Goal: Information Seeking & Learning: Learn about a topic

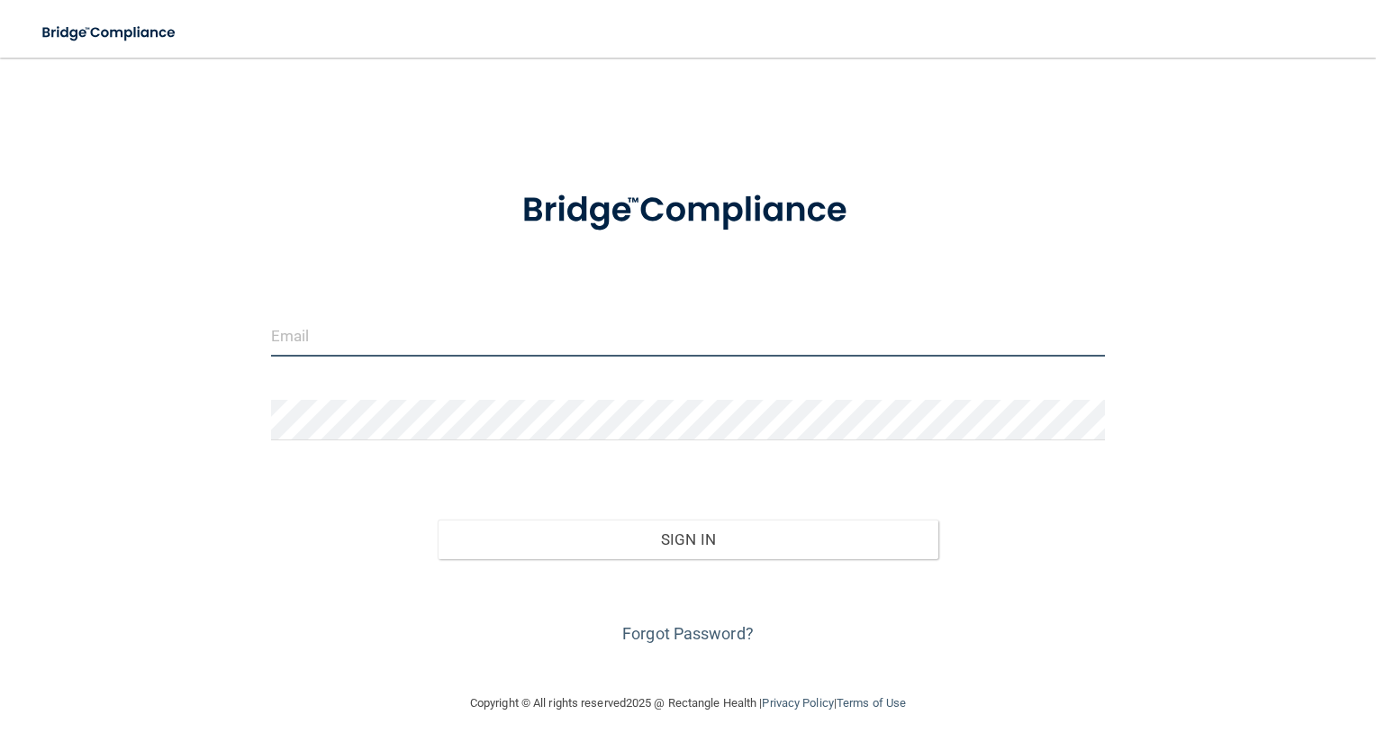
click at [525, 344] on input "email" at bounding box center [688, 336] width 835 height 41
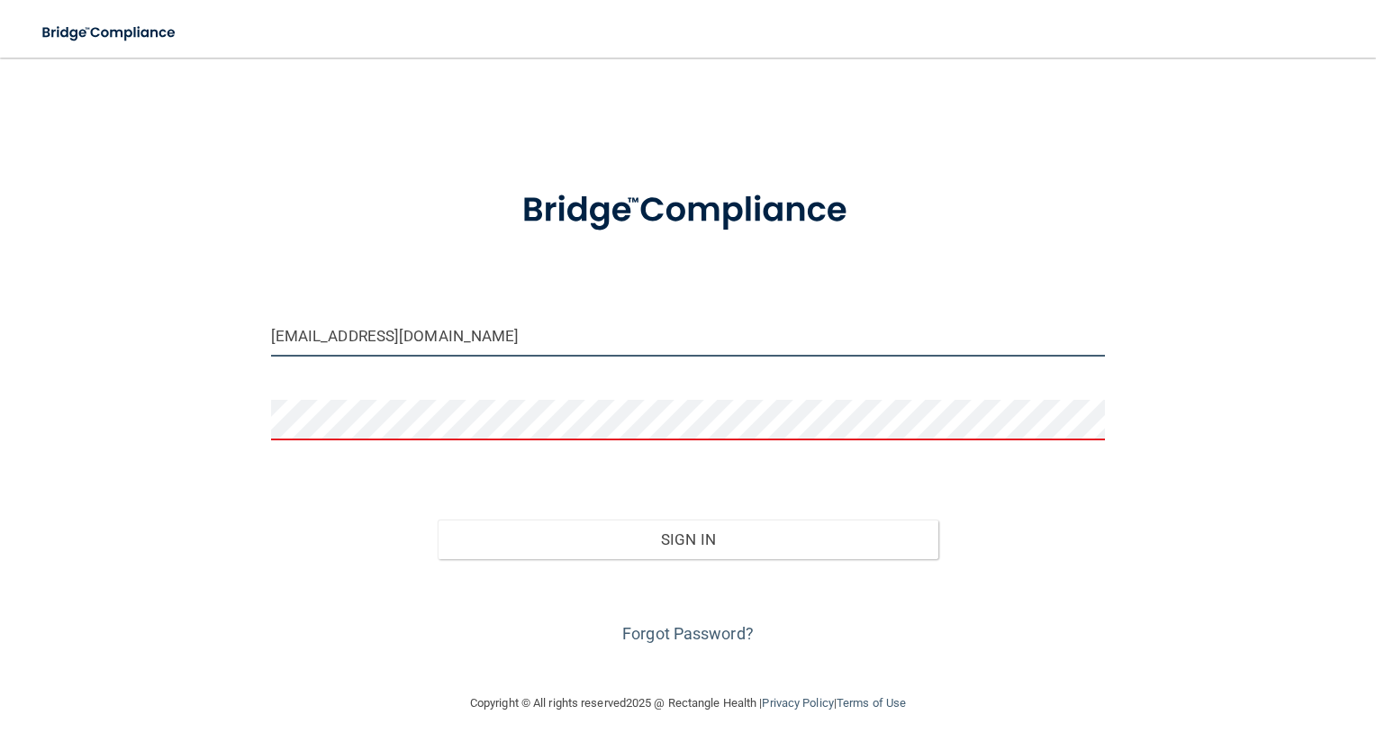
click at [447, 333] on input "alaynablank@gmail.com" at bounding box center [688, 336] width 835 height 41
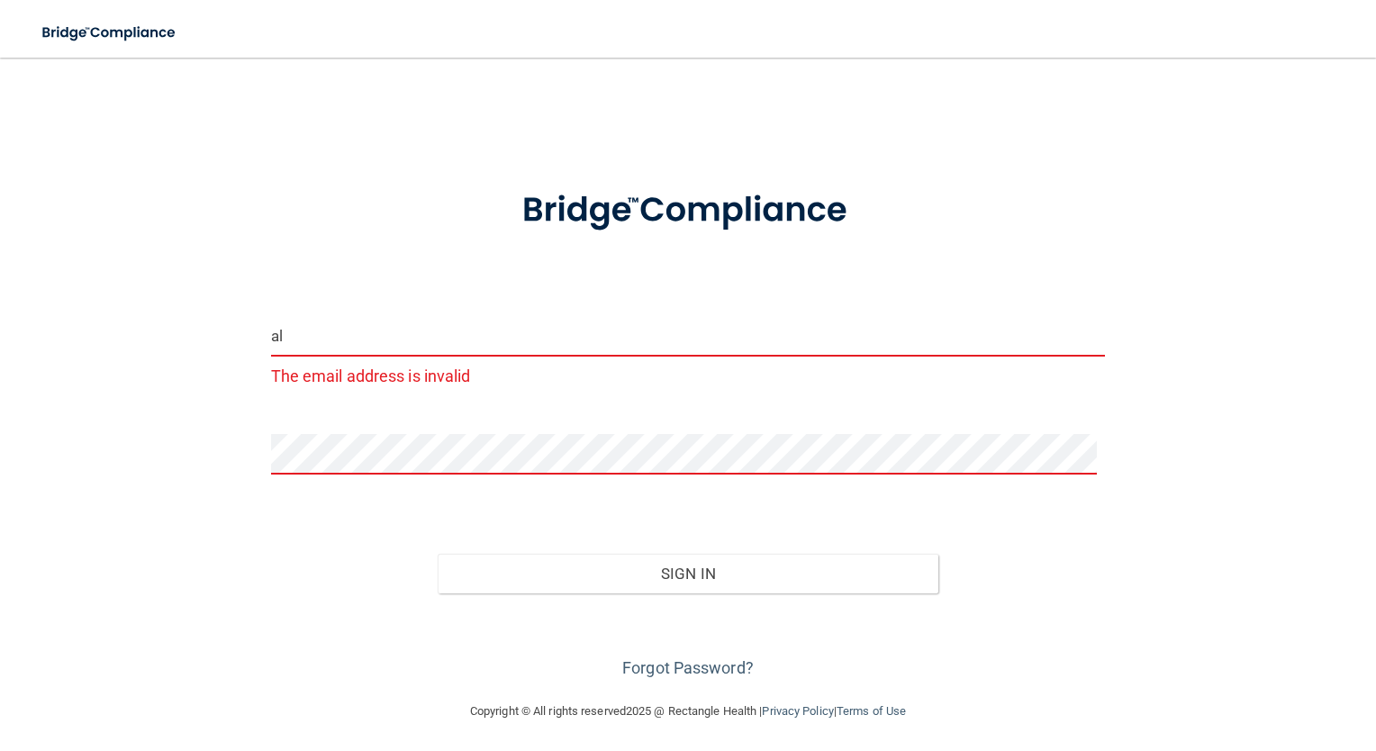
type input "a"
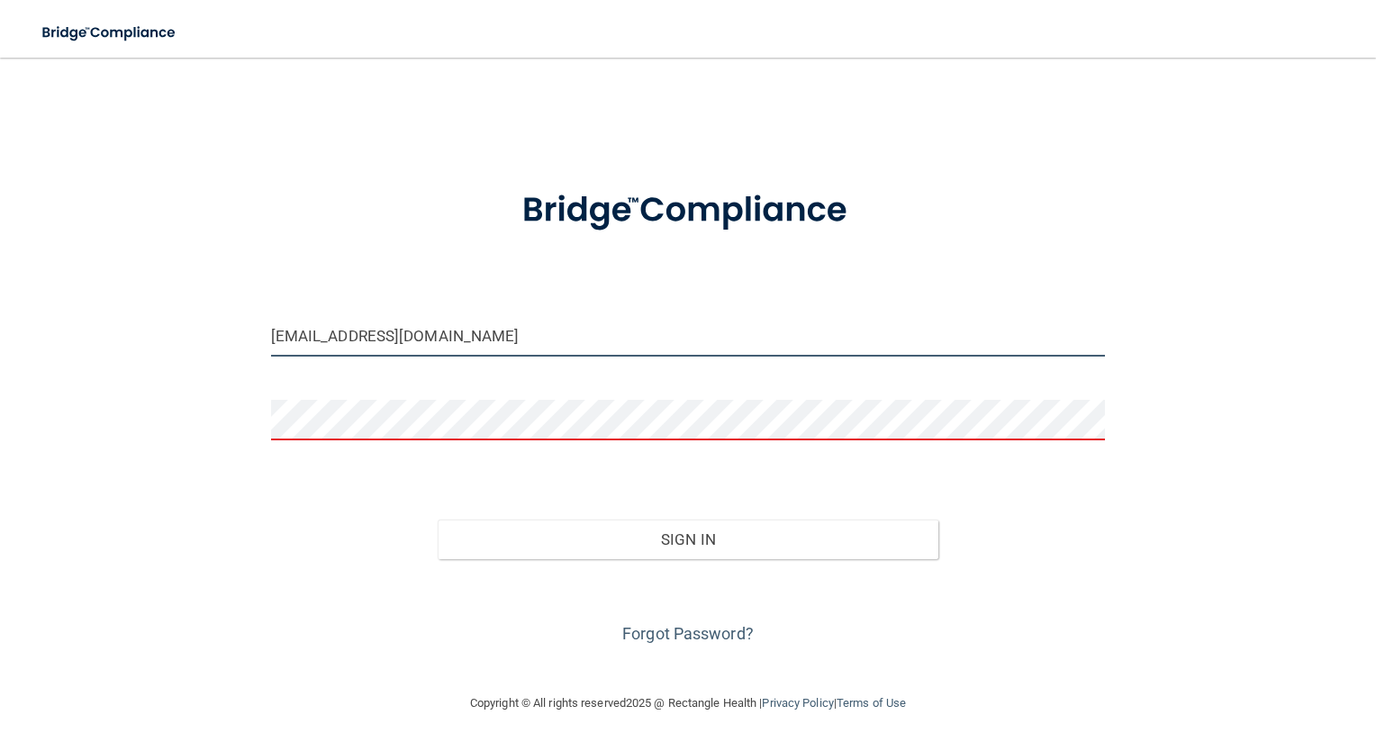
type input "[EMAIL_ADDRESS][DOMAIN_NAME]"
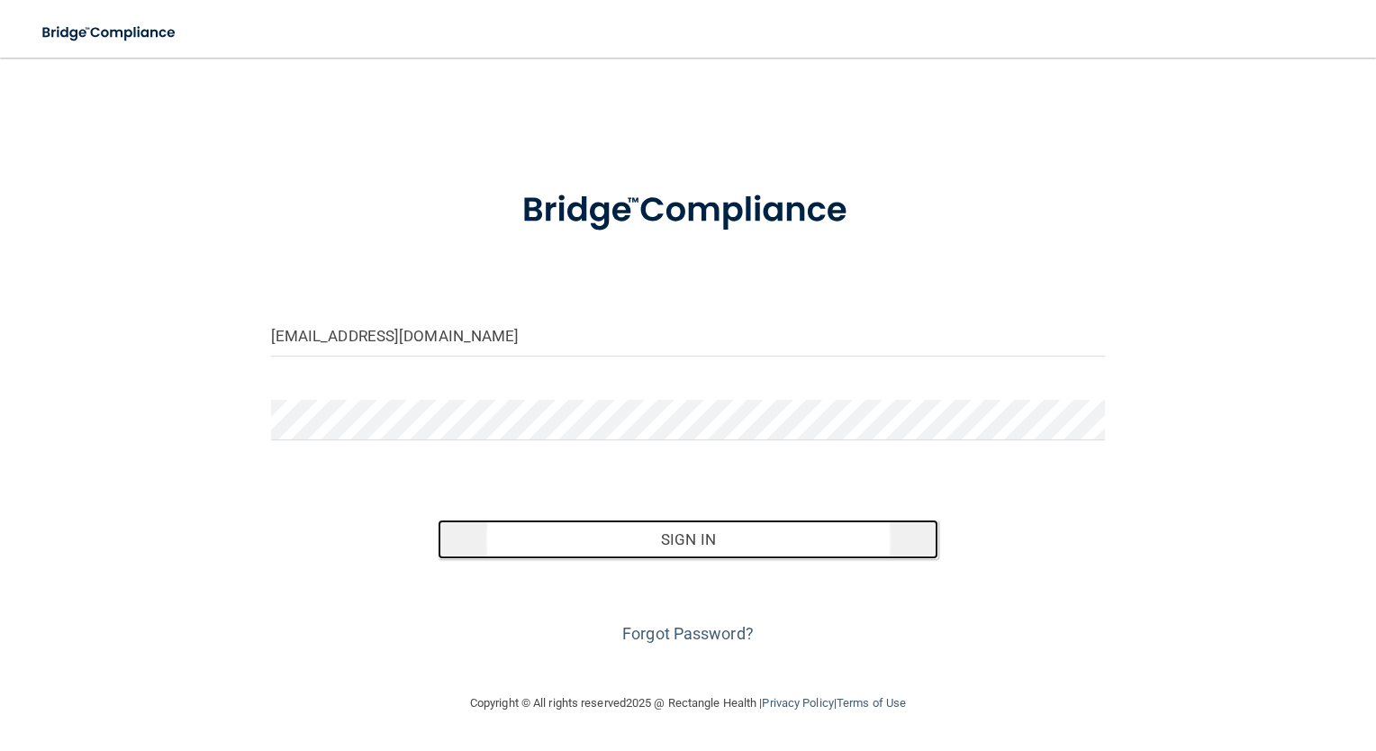
click at [691, 543] on button "Sign In" at bounding box center [688, 539] width 501 height 40
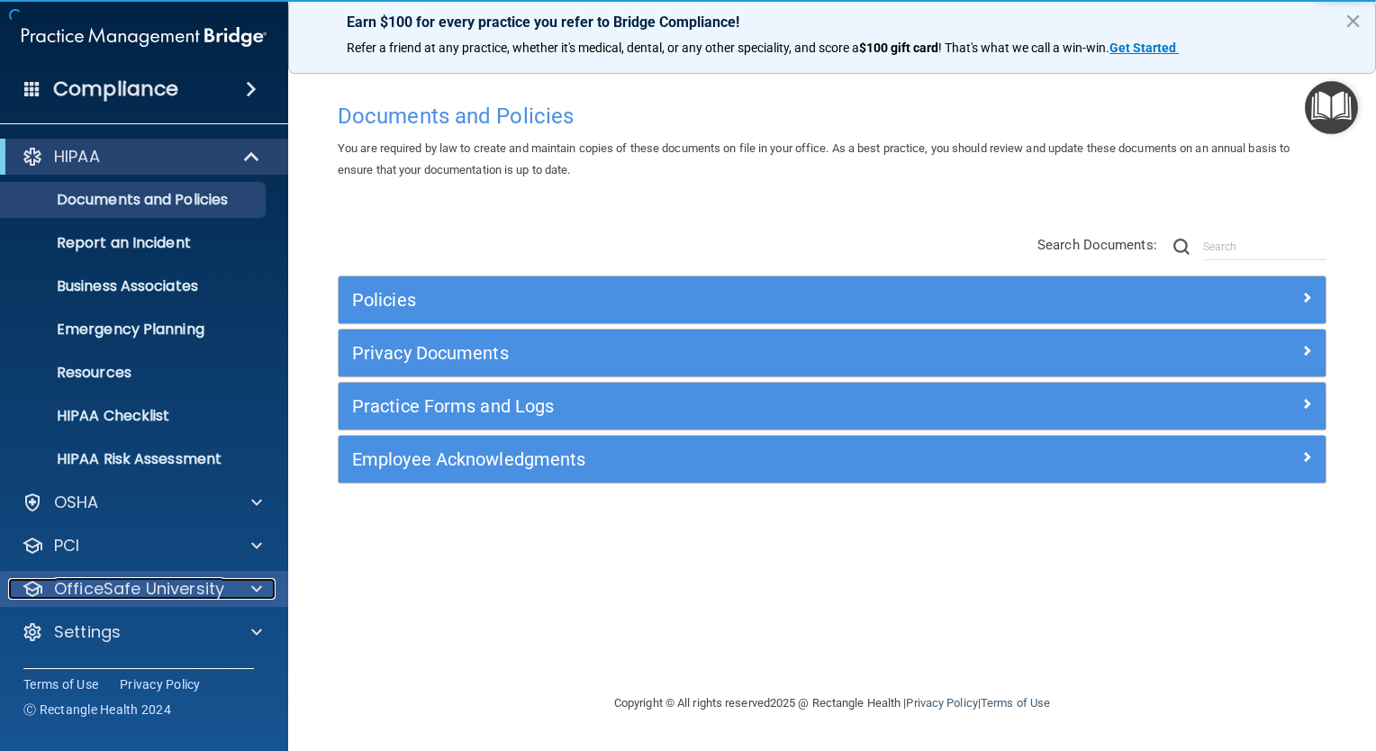
click at [214, 592] on p "OfficeSafe University" at bounding box center [139, 589] width 170 height 22
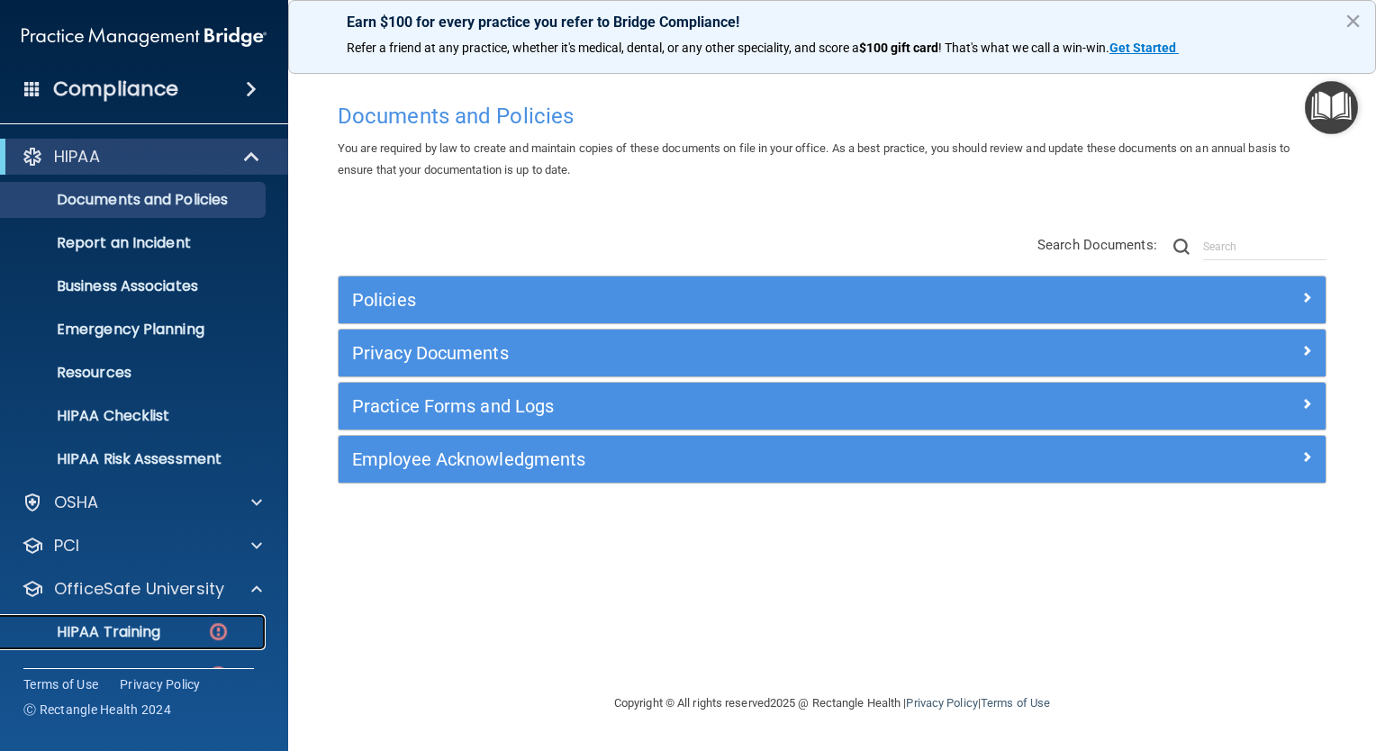
click at [169, 635] on div "HIPAA Training" at bounding box center [135, 632] width 246 height 18
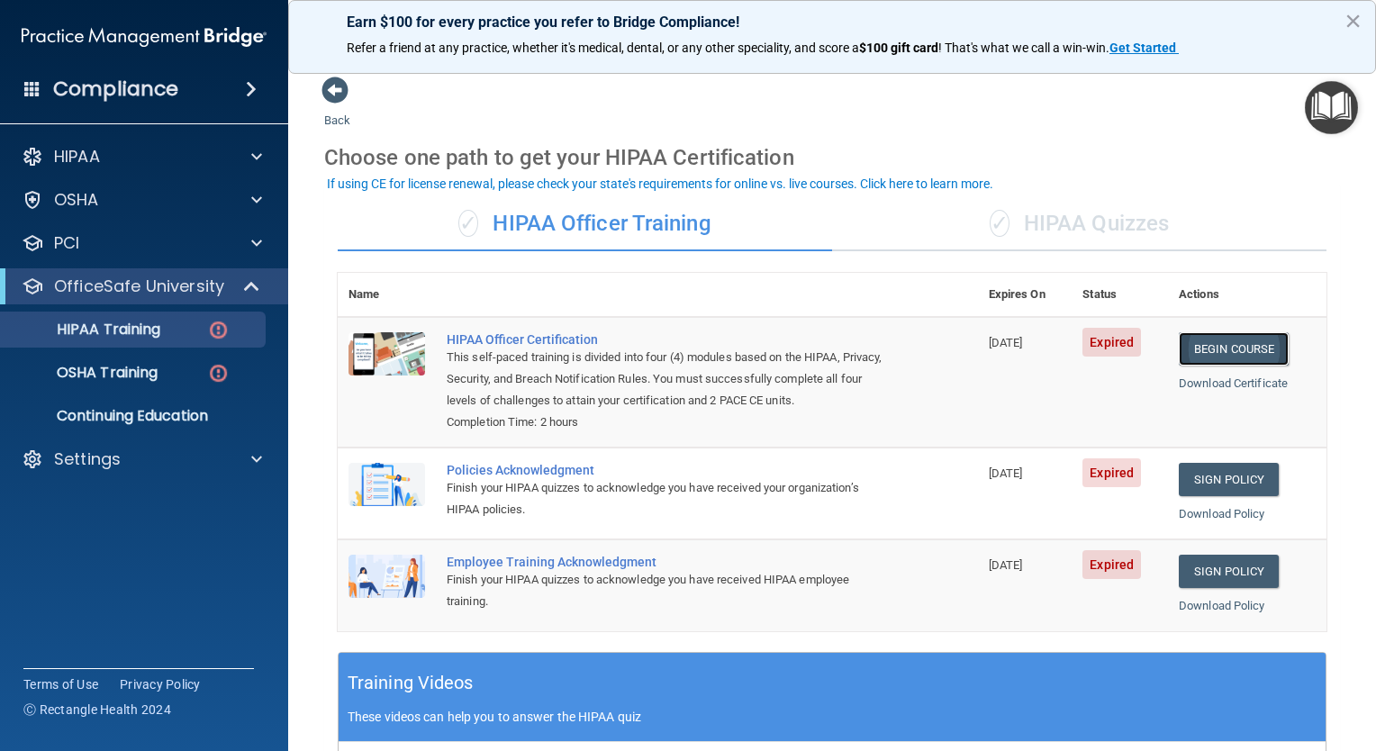
click at [1214, 346] on link "Begin Course" at bounding box center [1234, 348] width 110 height 33
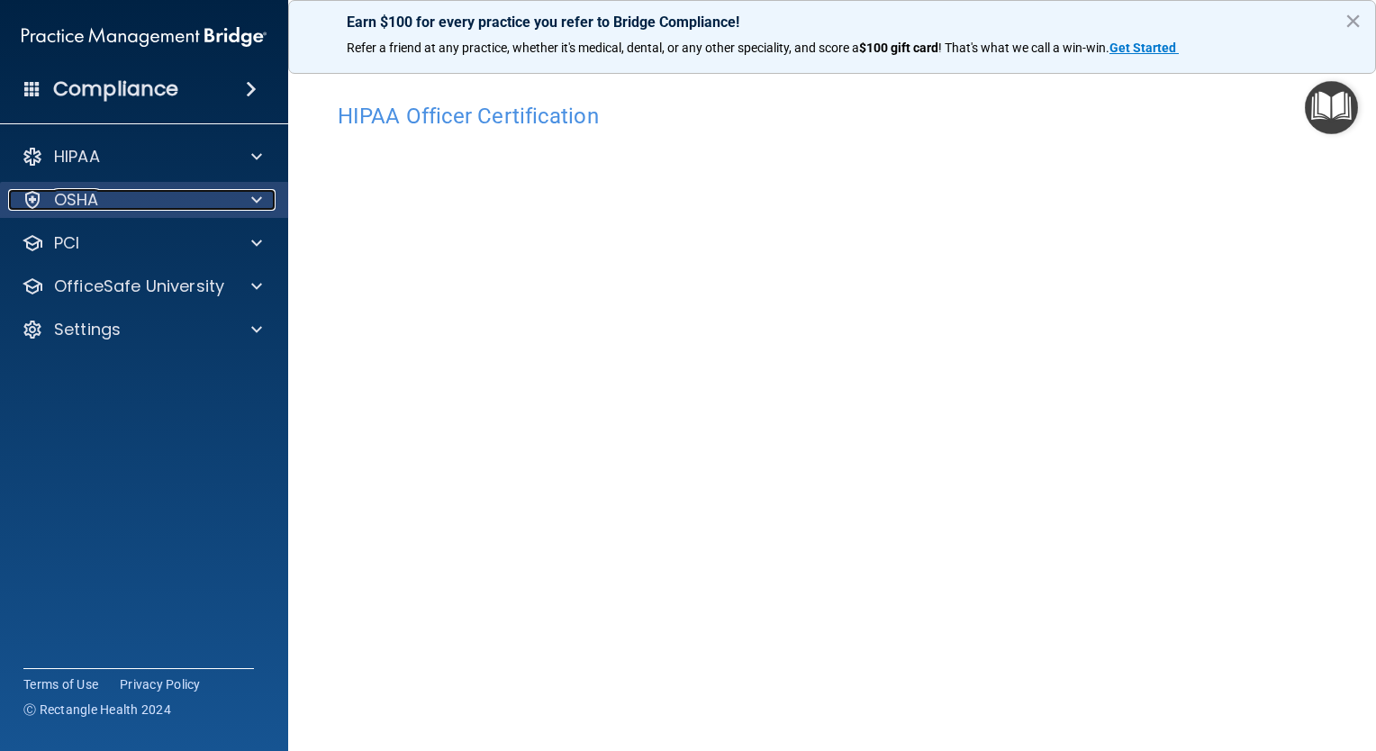
click at [255, 206] on span at bounding box center [256, 200] width 11 height 22
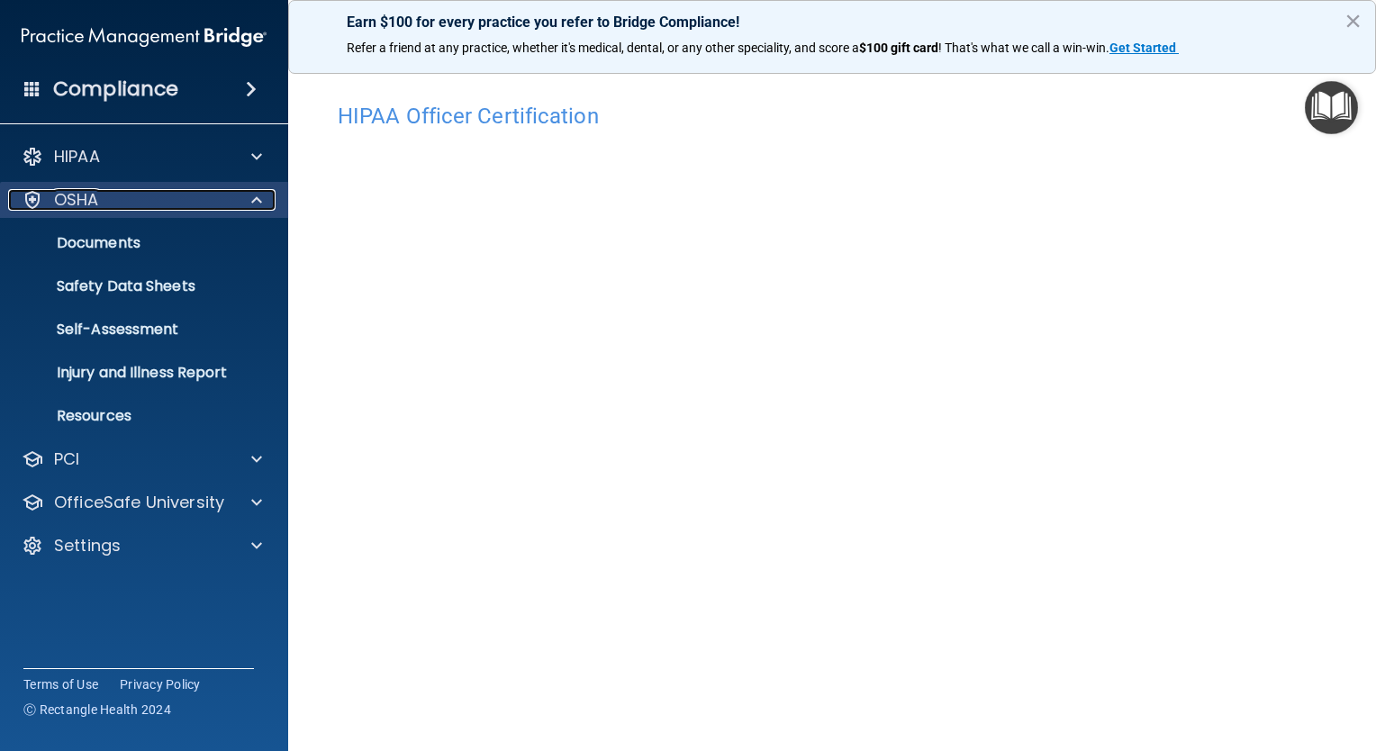
click at [251, 196] on span at bounding box center [256, 200] width 11 height 22
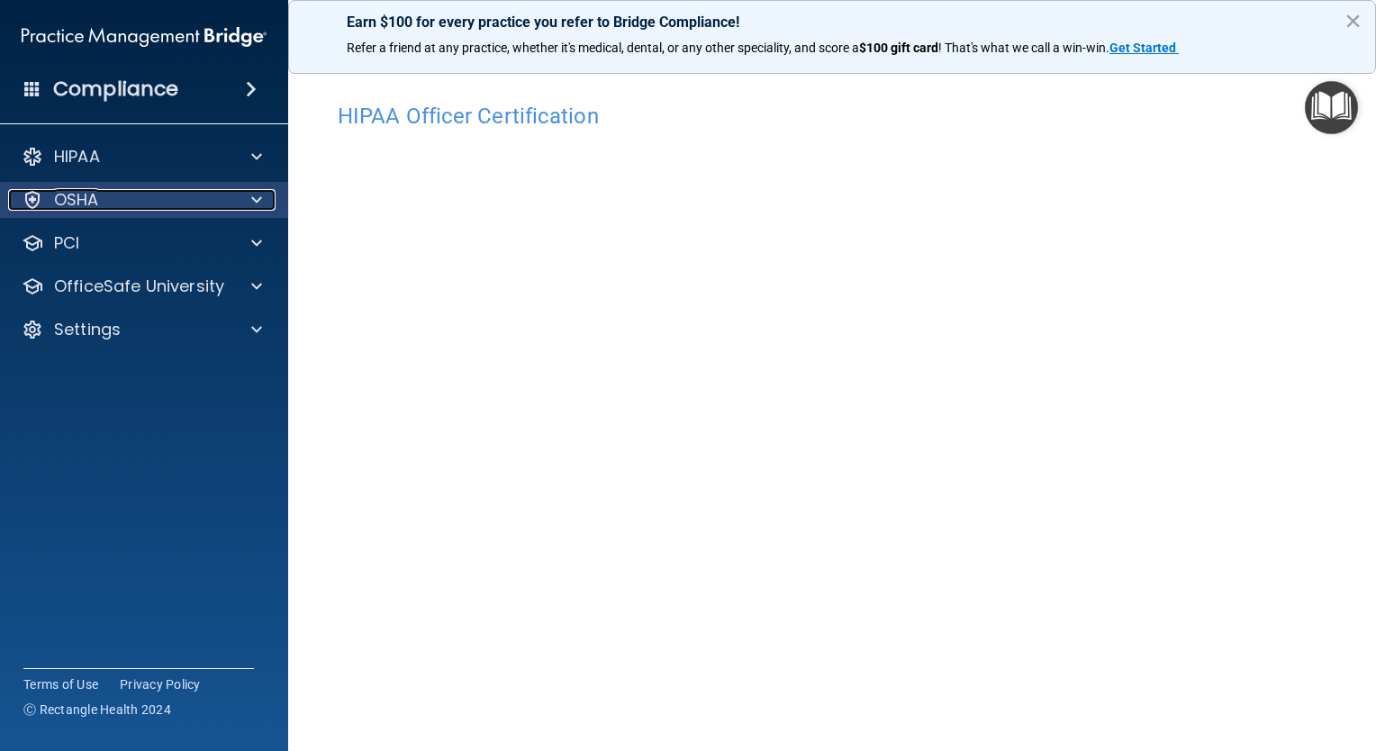
click at [251, 196] on span at bounding box center [256, 200] width 11 height 22
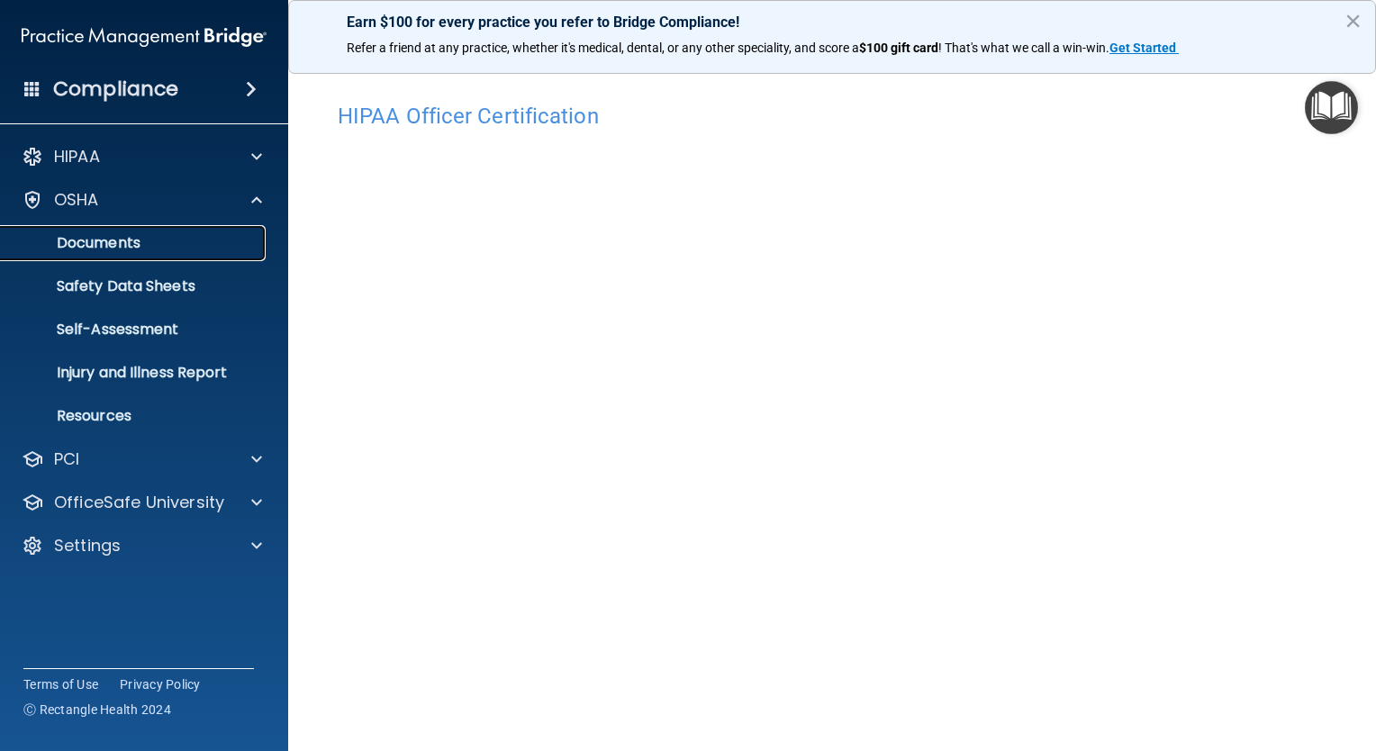
click at [205, 235] on p "Documents" at bounding box center [135, 243] width 246 height 18
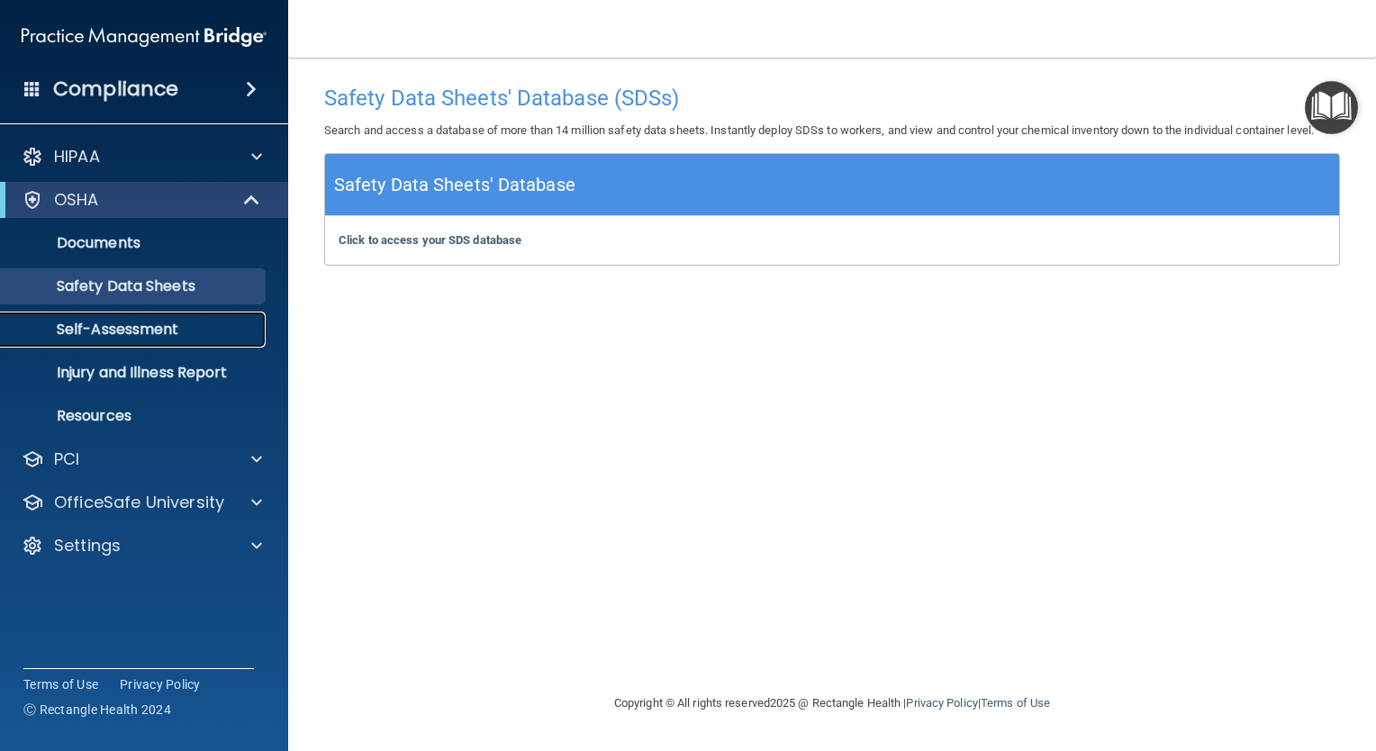
click at [176, 333] on p "Self-Assessment" at bounding box center [135, 330] width 246 height 18
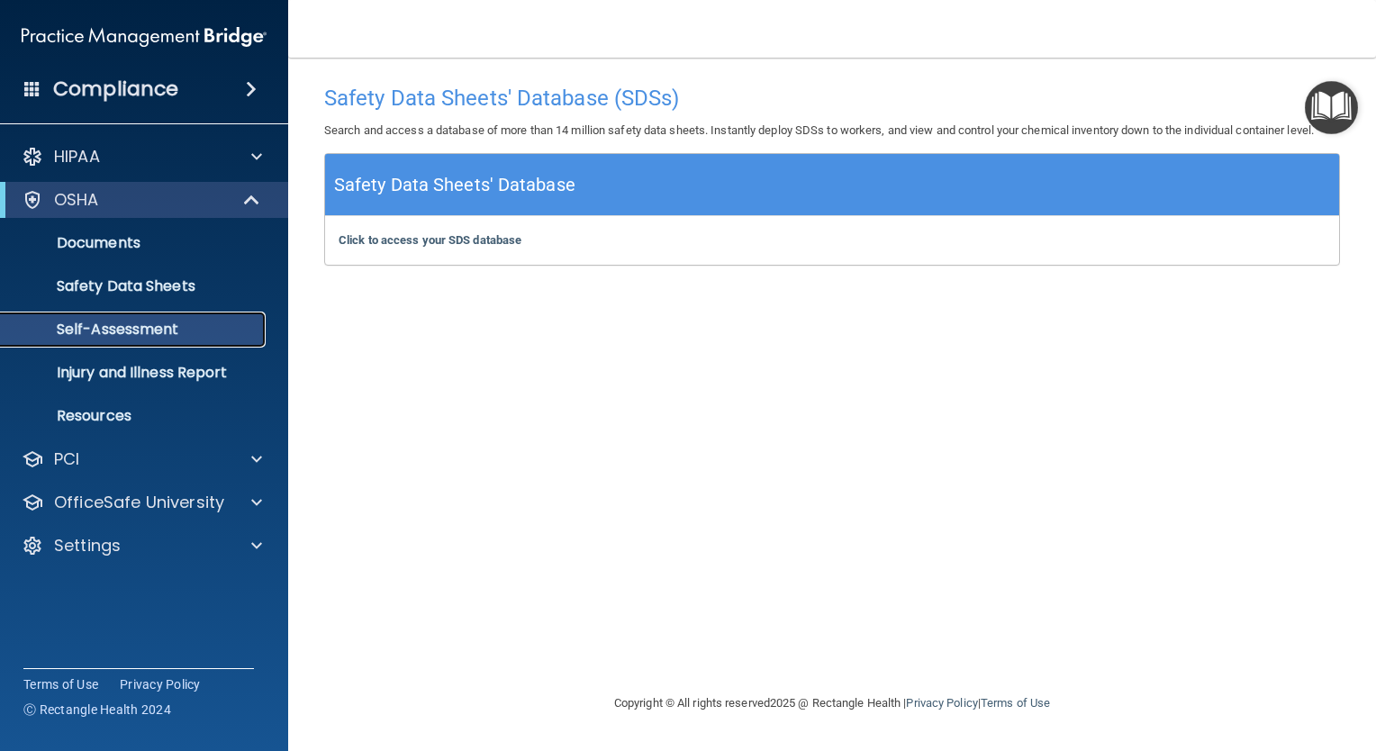
click at [176, 333] on p "Self-Assessment" at bounding box center [135, 330] width 246 height 18
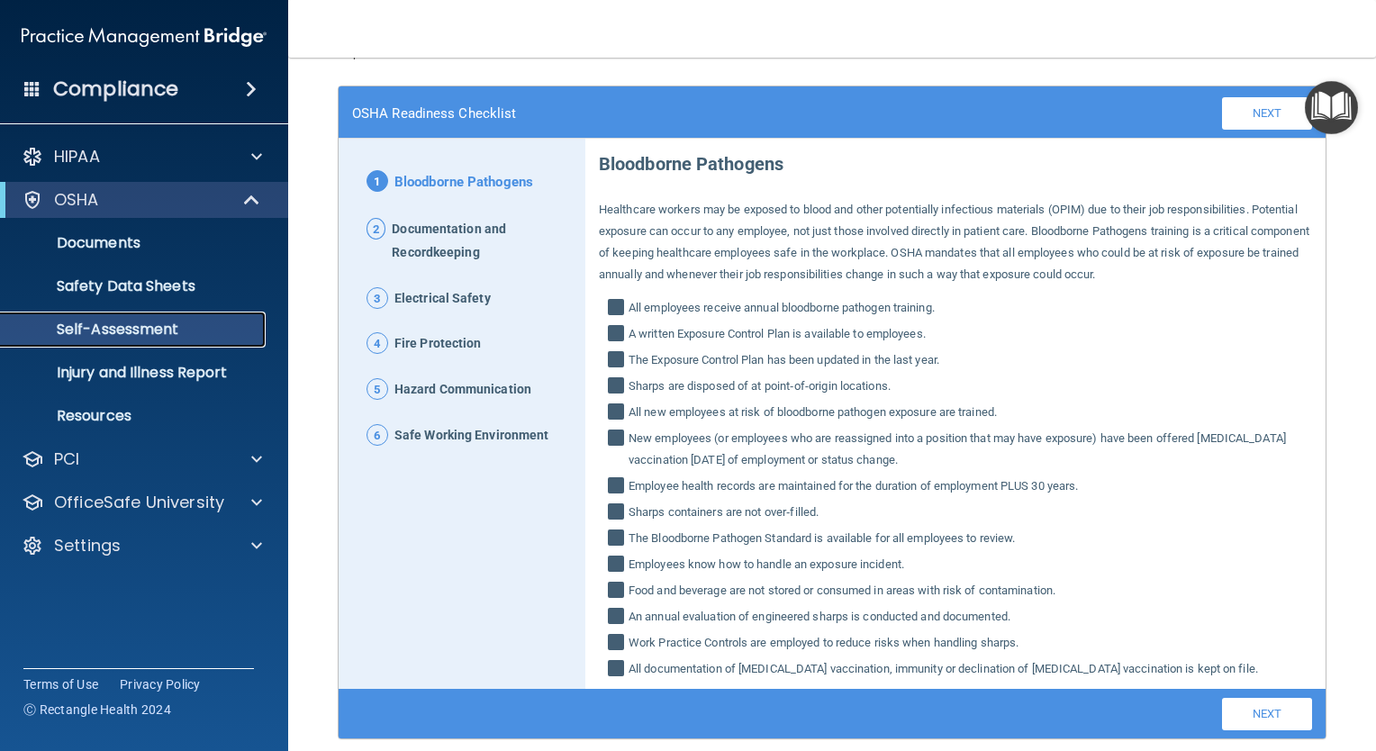
scroll to position [97, 0]
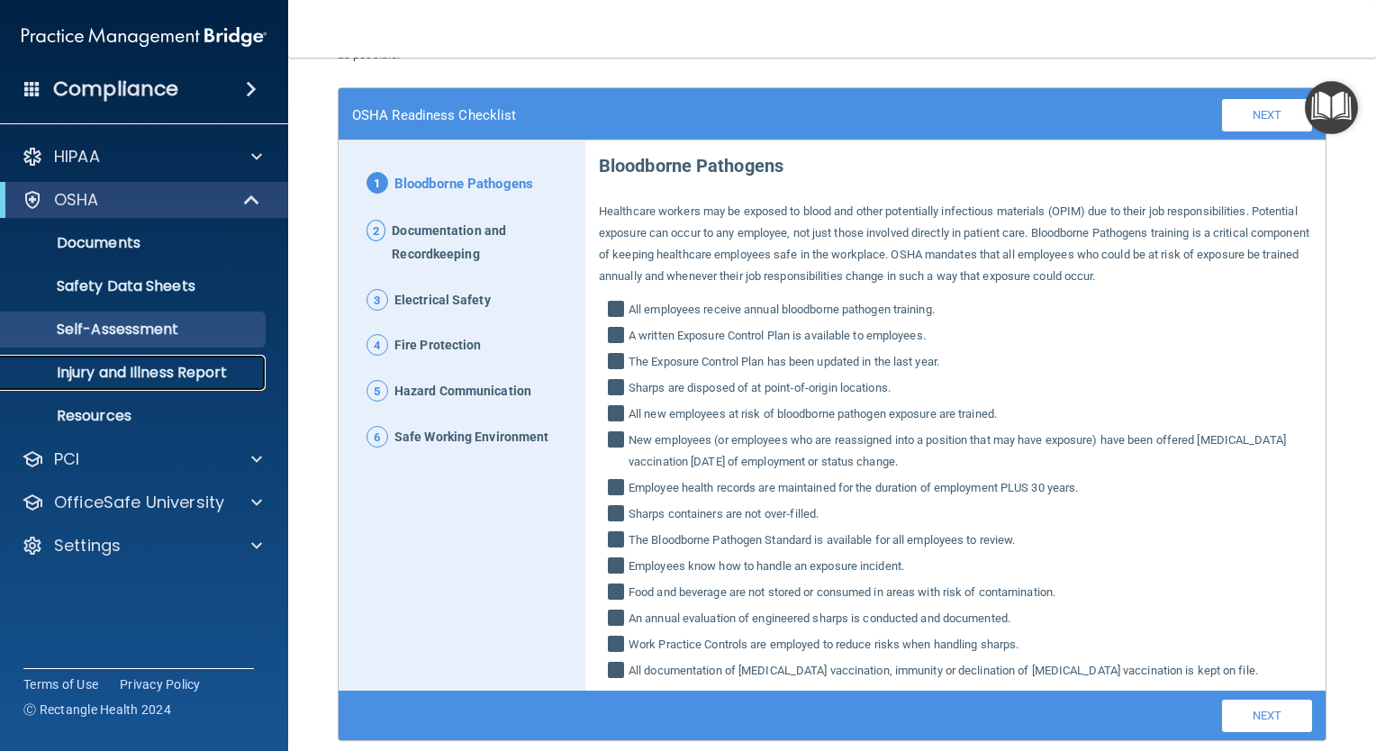
click at [184, 378] on p "Injury and Illness Report" at bounding box center [135, 373] width 246 height 18
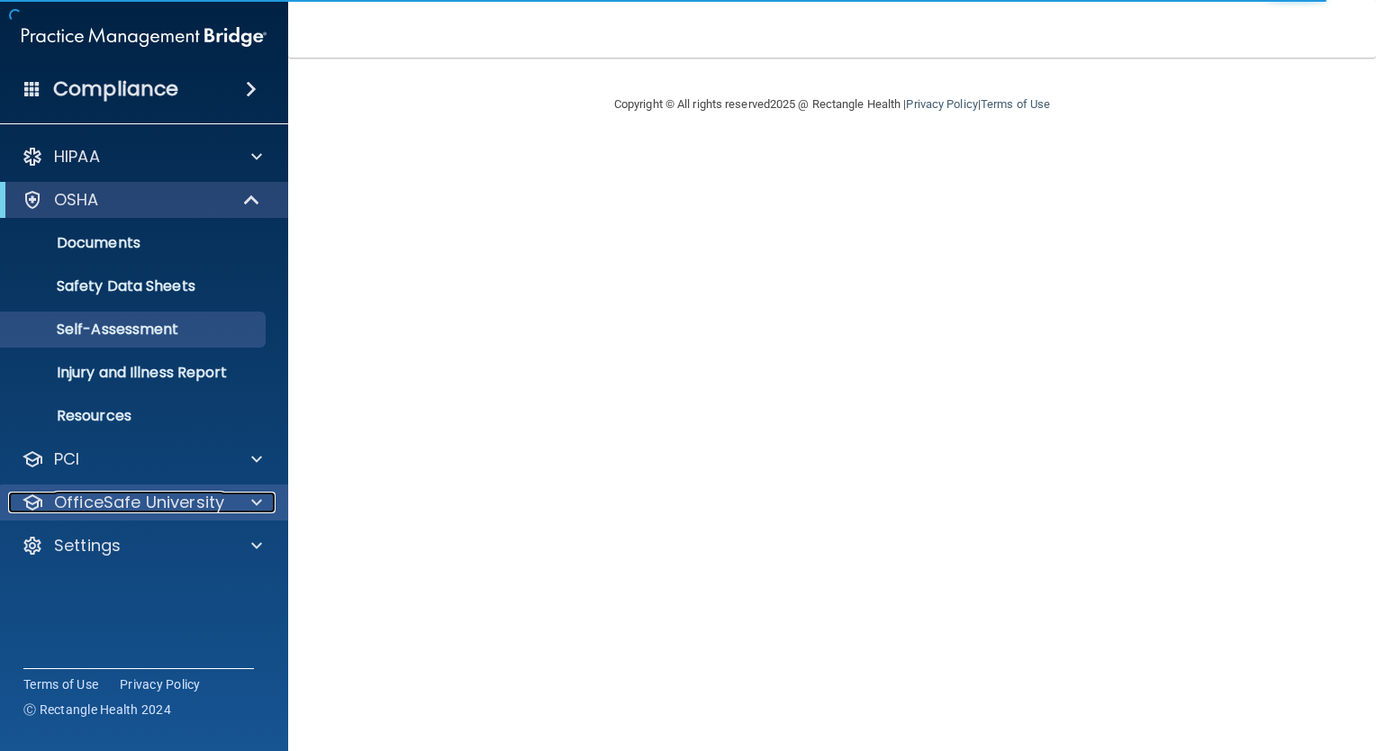
click at [252, 495] on span at bounding box center [256, 503] width 11 height 22
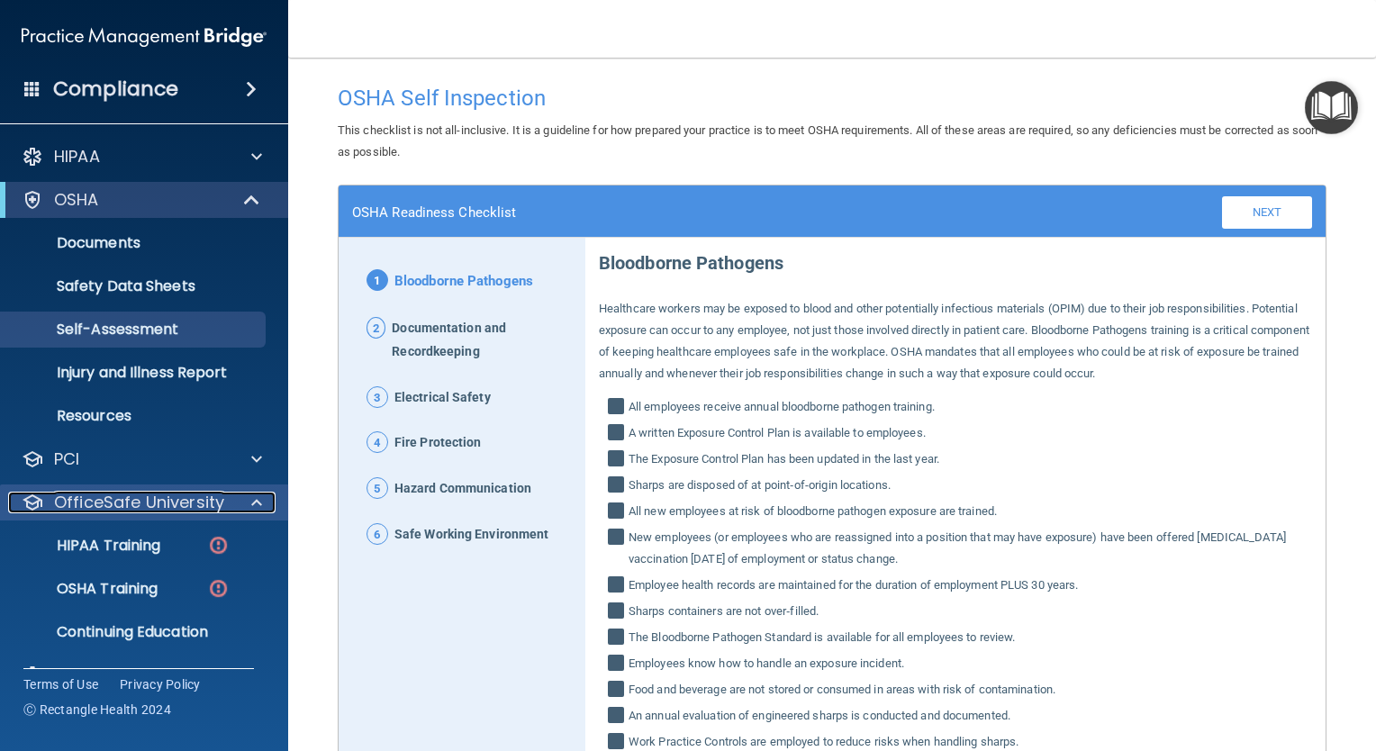
click at [252, 495] on span at bounding box center [256, 503] width 11 height 22
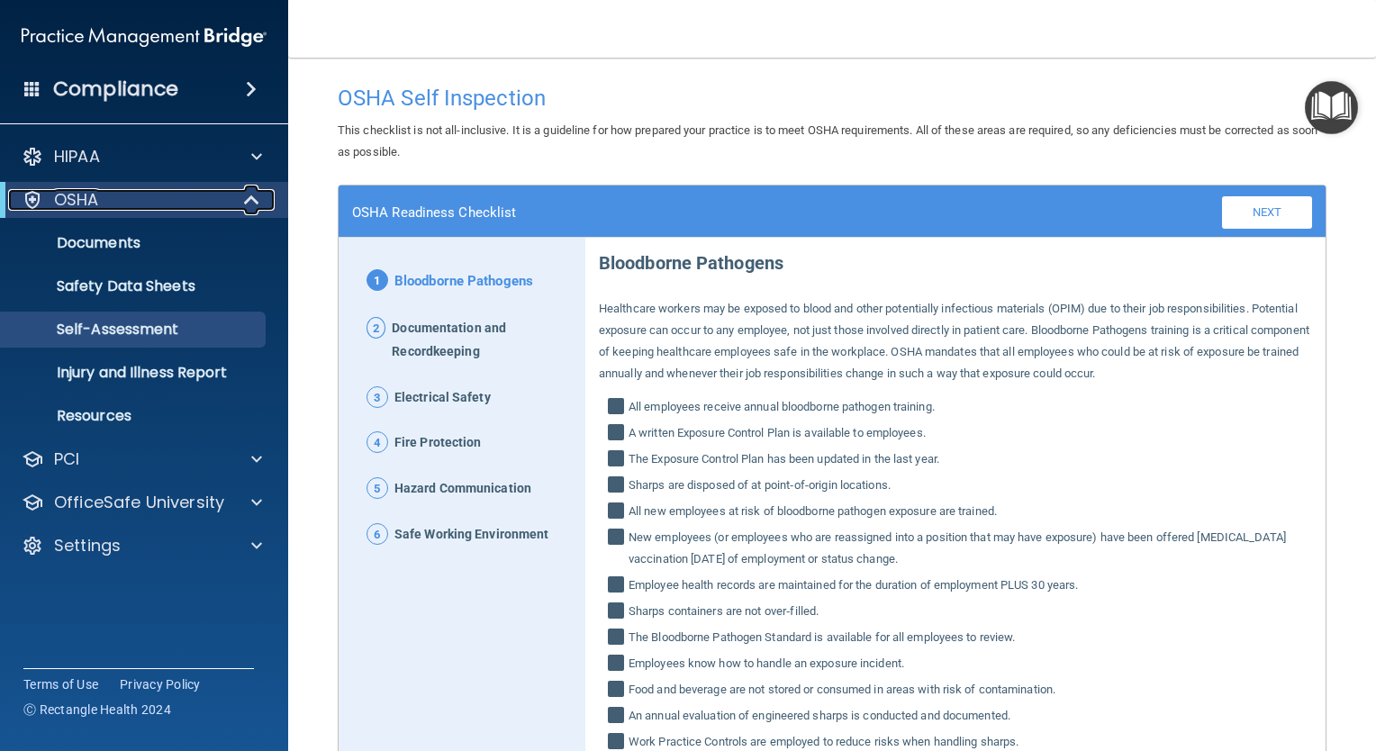
click at [246, 203] on span at bounding box center [253, 200] width 15 height 22
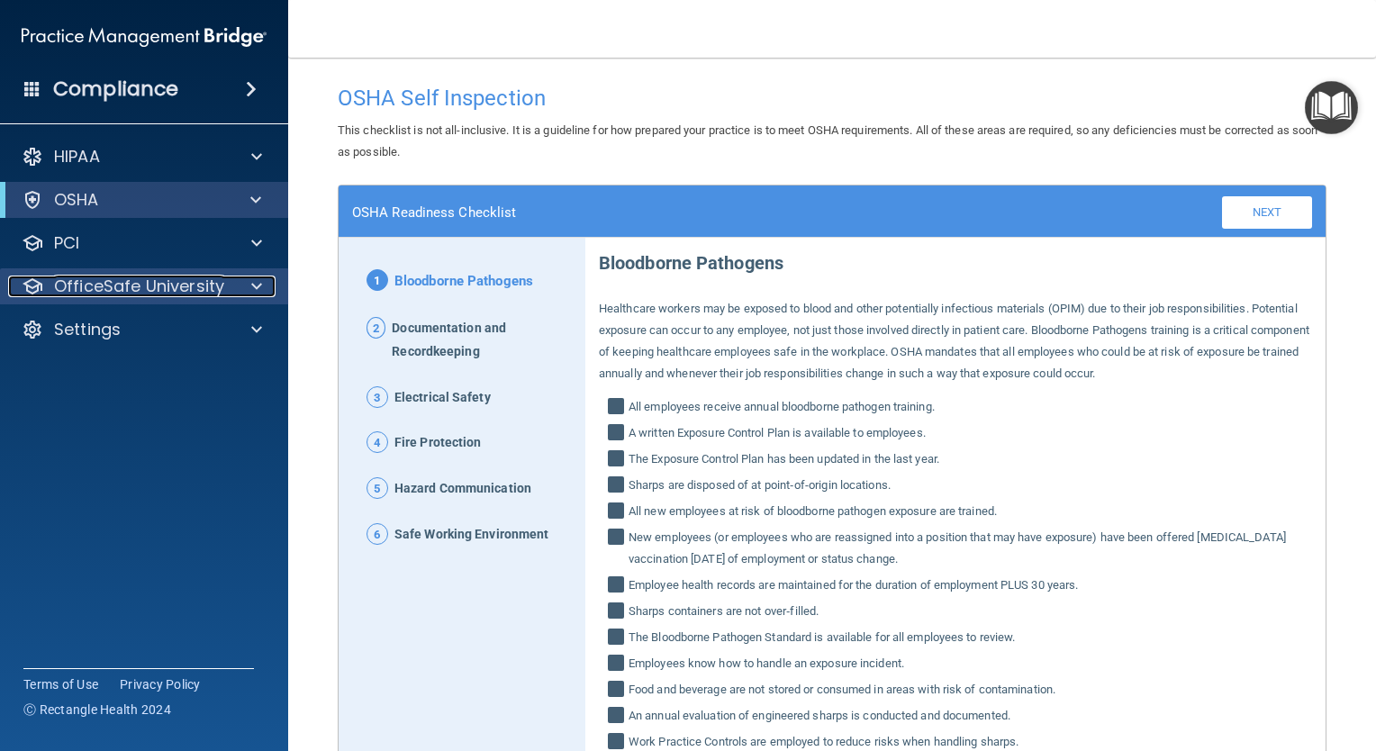
click at [242, 286] on div at bounding box center [253, 286] width 45 height 22
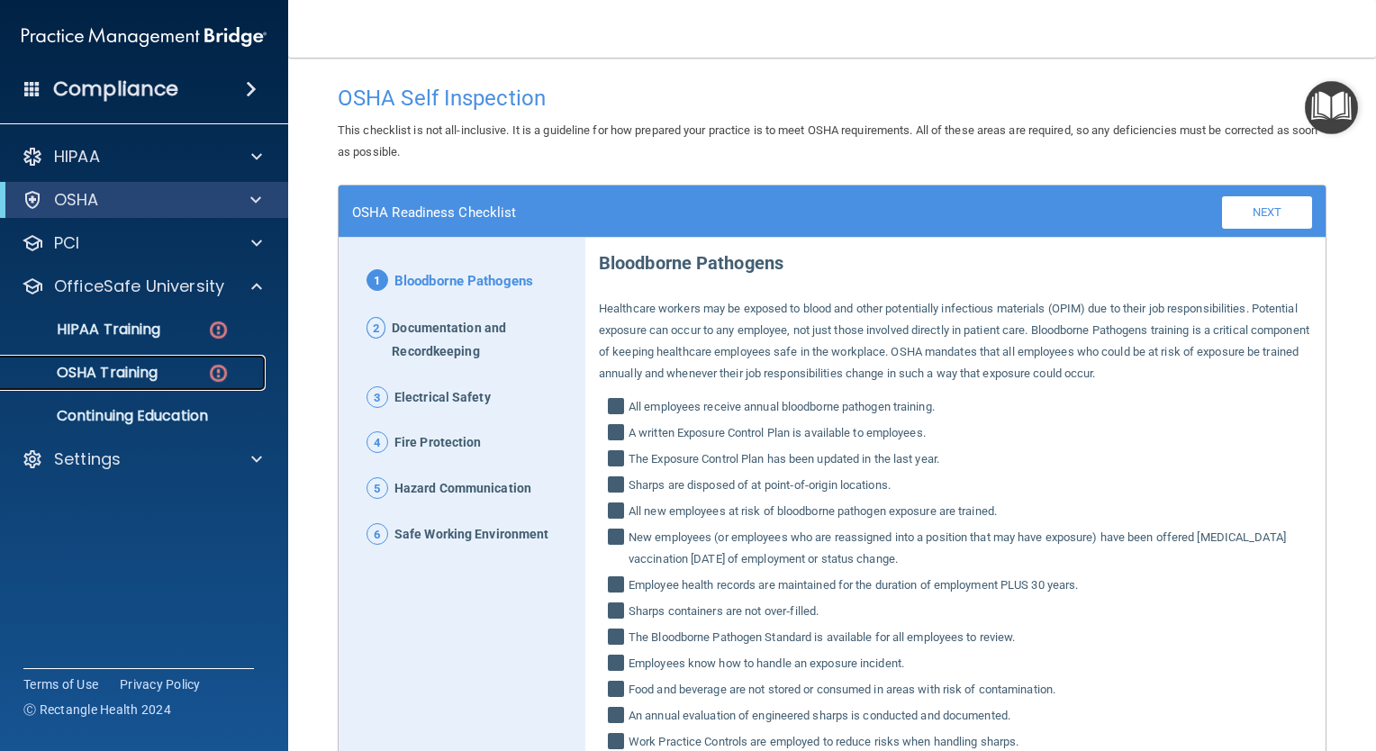
click at [178, 371] on div "OSHA Training" at bounding box center [135, 373] width 246 height 18
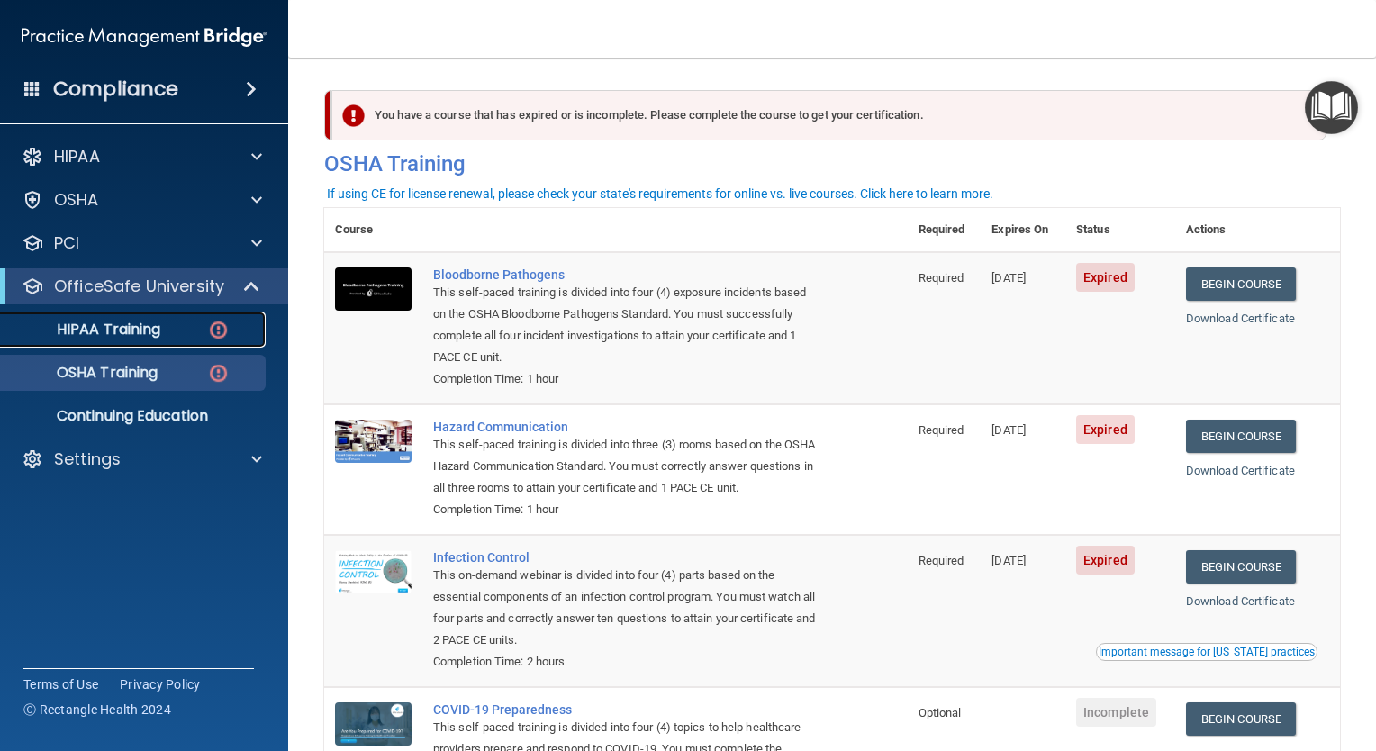
click at [148, 329] on p "HIPAA Training" at bounding box center [86, 330] width 149 height 18
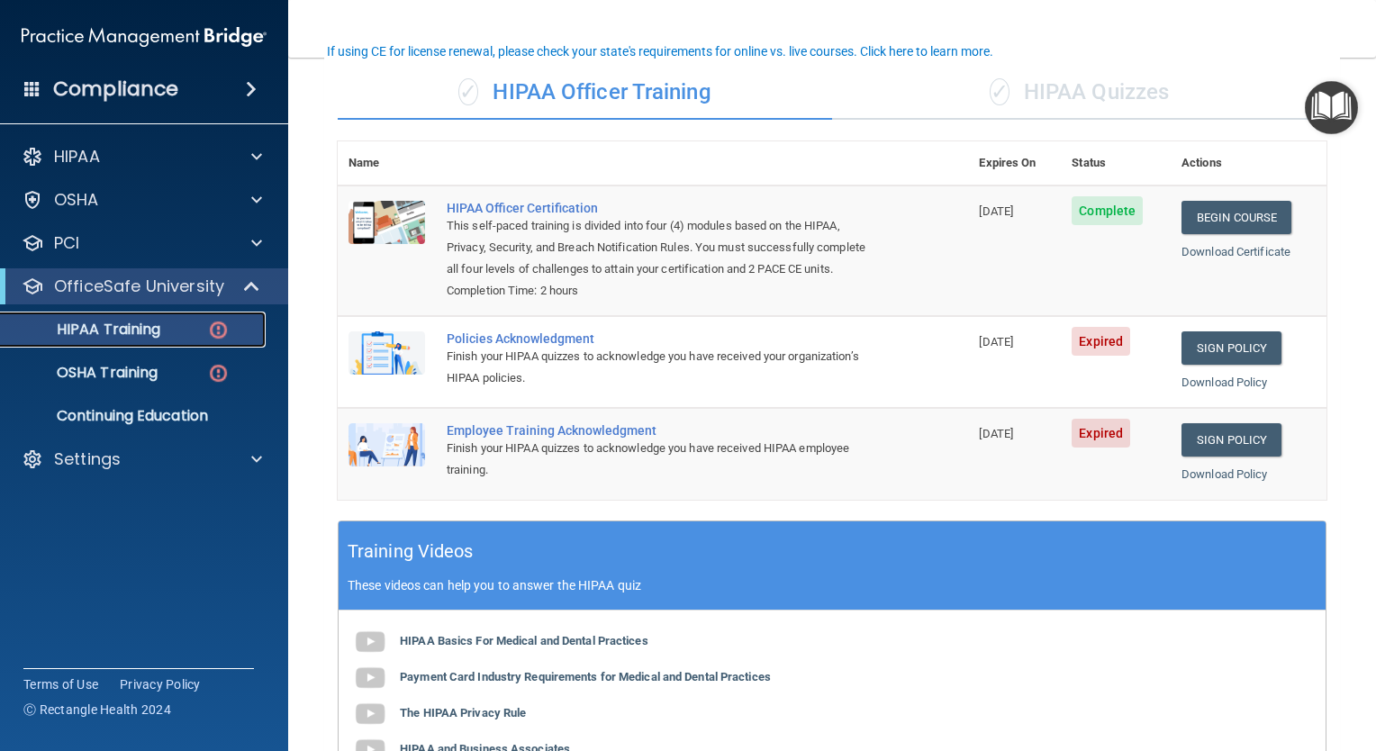
scroll to position [132, 0]
click at [1201, 364] on link "Sign Policy" at bounding box center [1231, 346] width 100 height 33
click at [151, 374] on p "OSHA Training" at bounding box center [85, 373] width 146 height 18
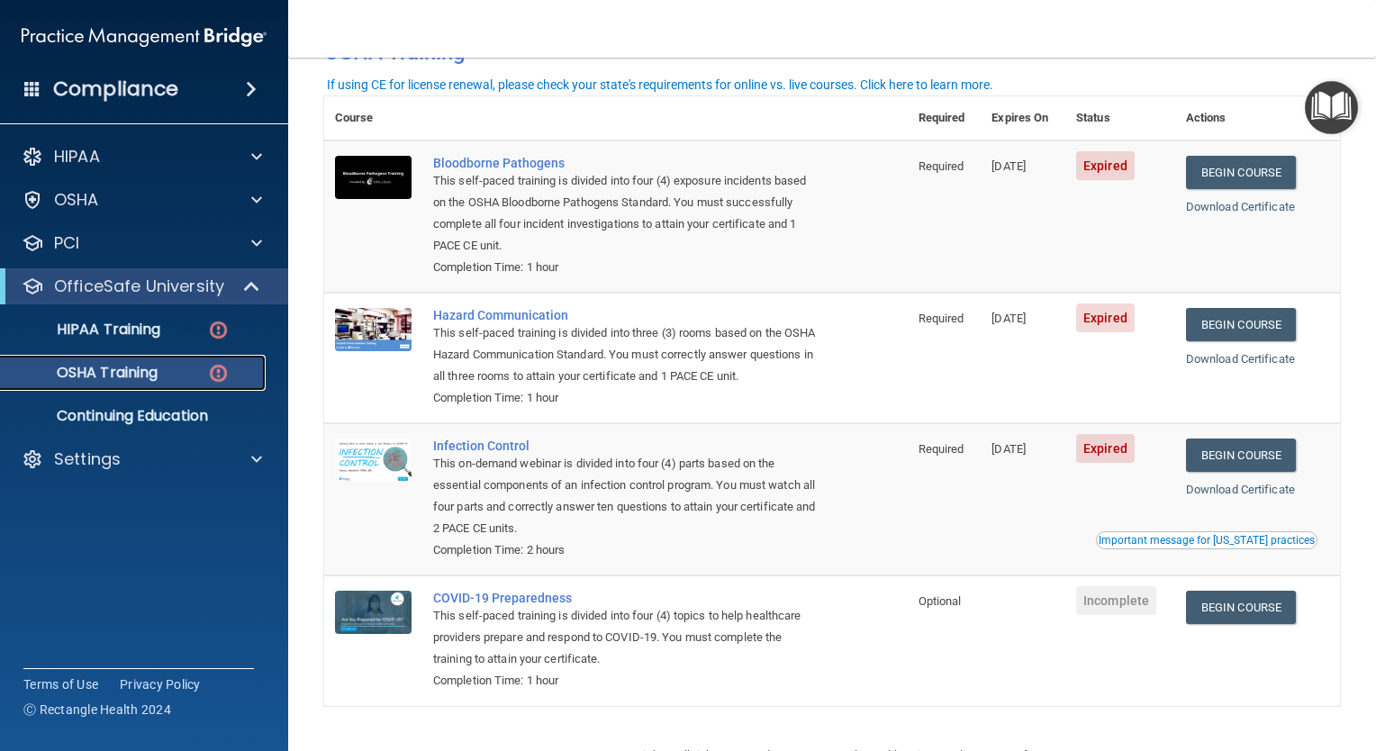
scroll to position [108, 0]
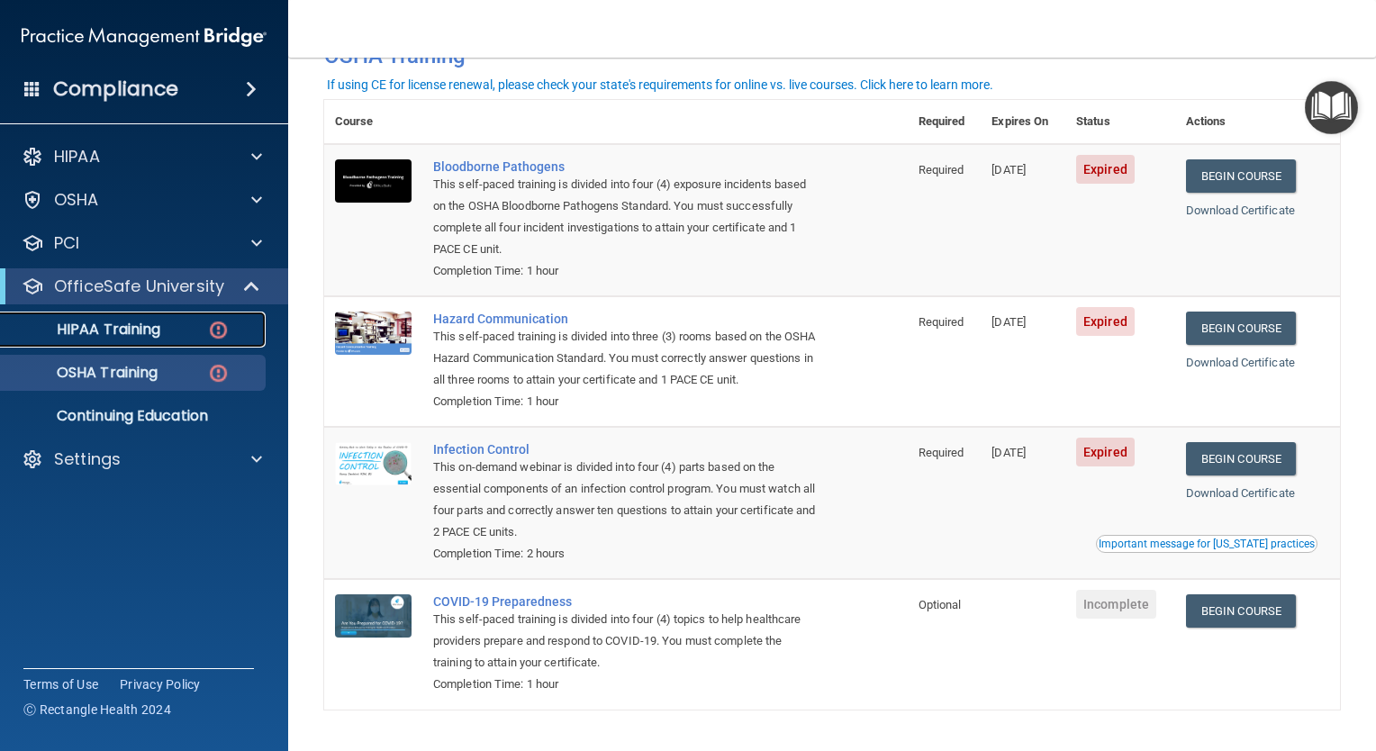
click at [131, 328] on p "HIPAA Training" at bounding box center [86, 330] width 149 height 18
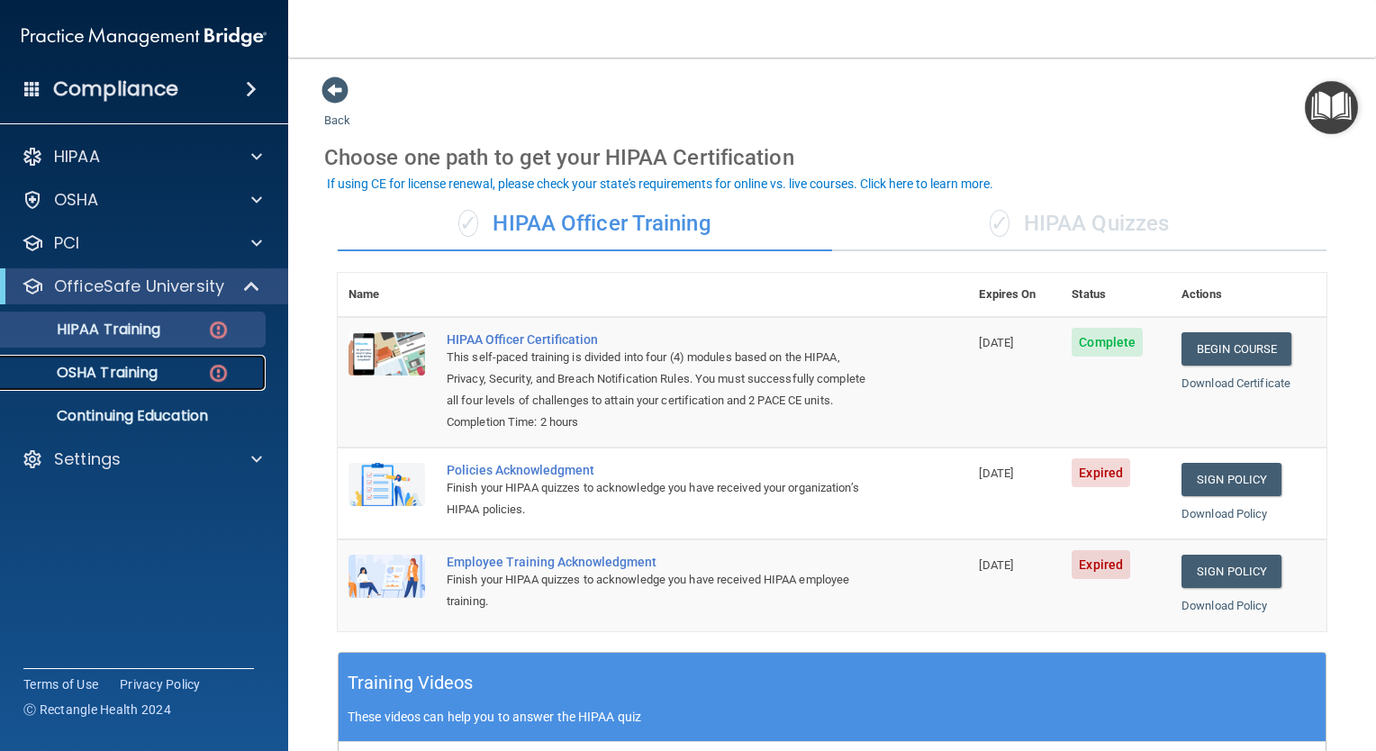
click at [140, 375] on p "OSHA Training" at bounding box center [85, 373] width 146 height 18
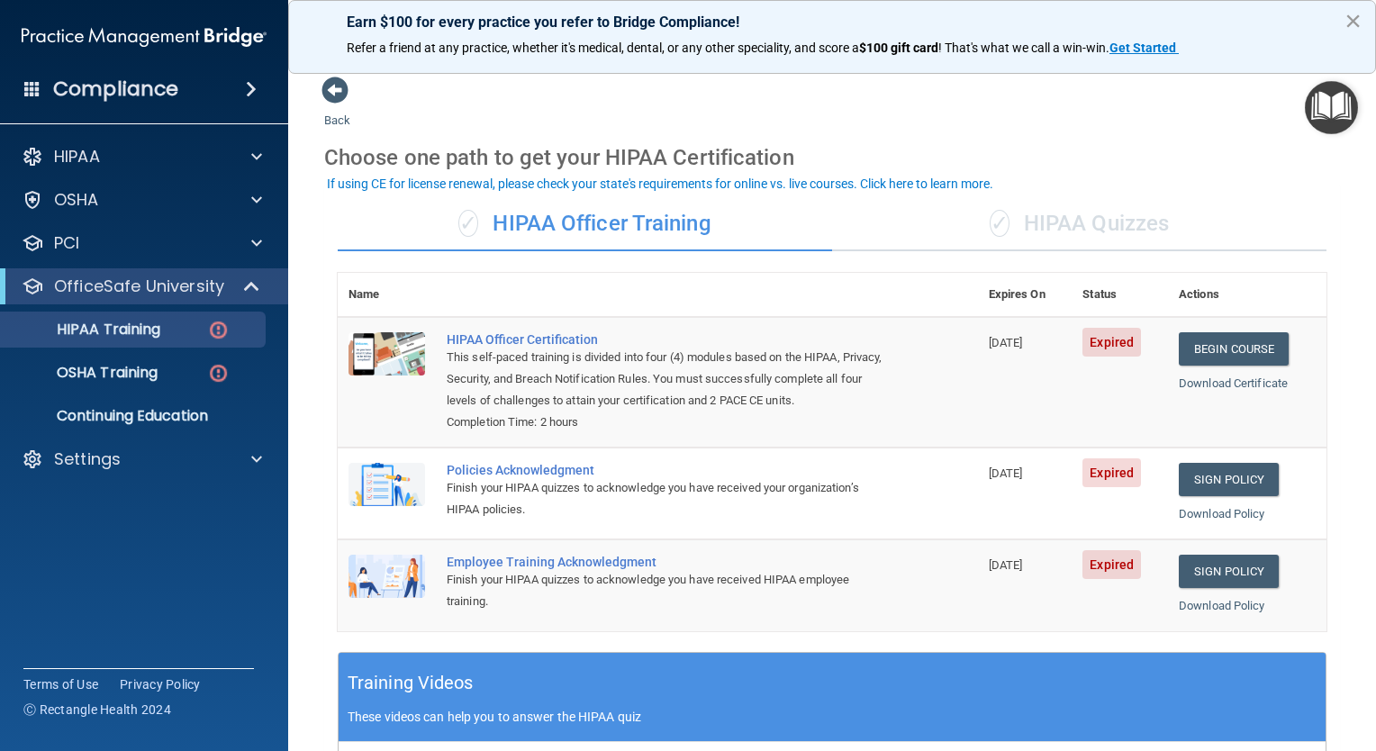
click at [1354, 16] on button "×" at bounding box center [1352, 20] width 17 height 29
